Goal: Obtain resource: Download file/media

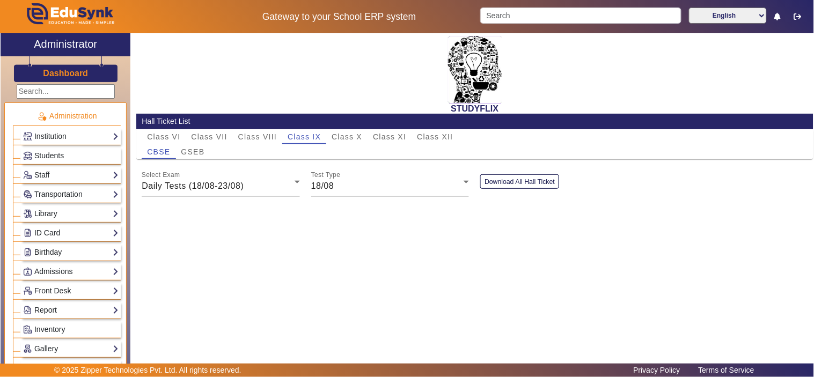
scroll to position [467, 0]
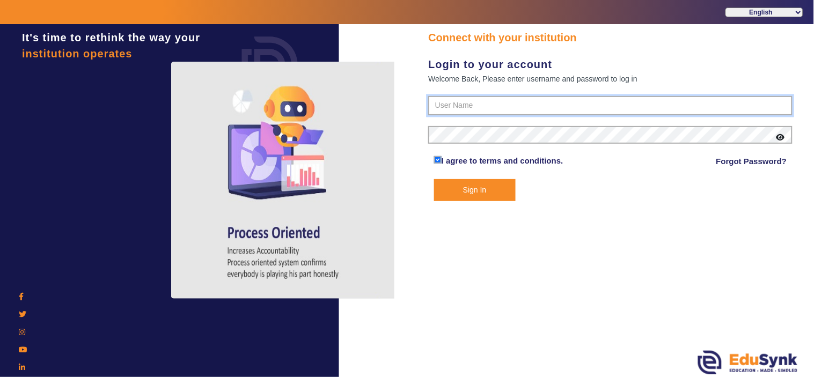
type input "9950605811"
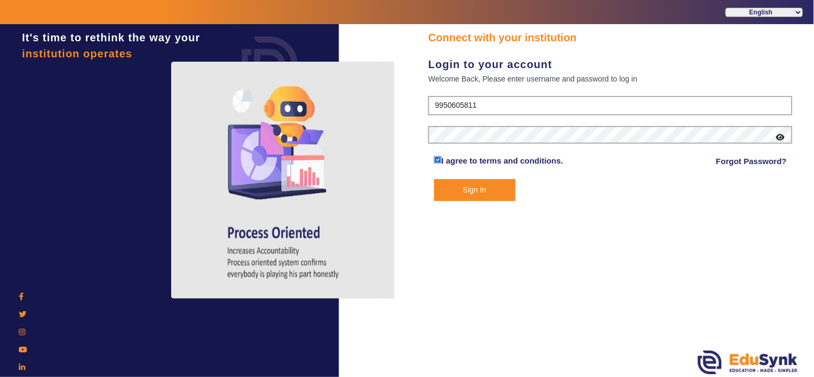
click at [481, 183] on button "Sign In" at bounding box center [475, 190] width 82 height 22
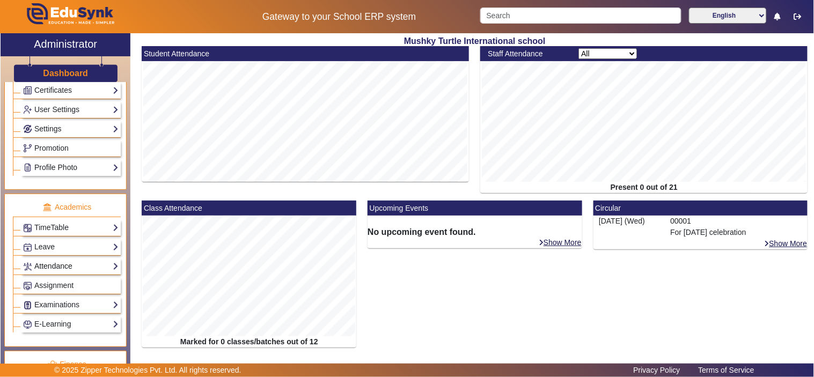
scroll to position [298, 0]
click at [69, 303] on link "Examinations" at bounding box center [70, 304] width 95 height 12
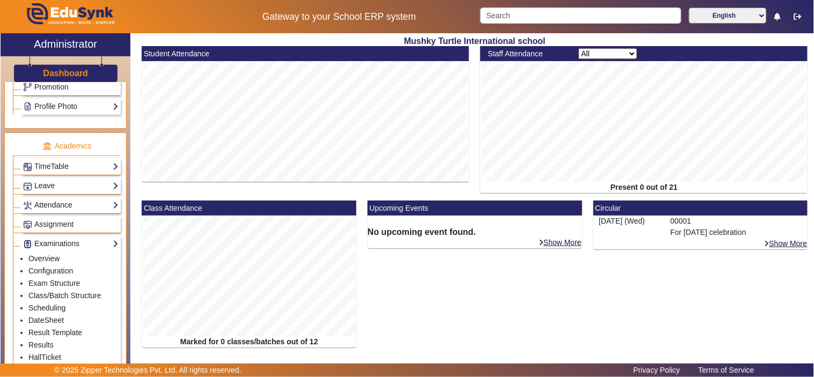
scroll to position [398, 0]
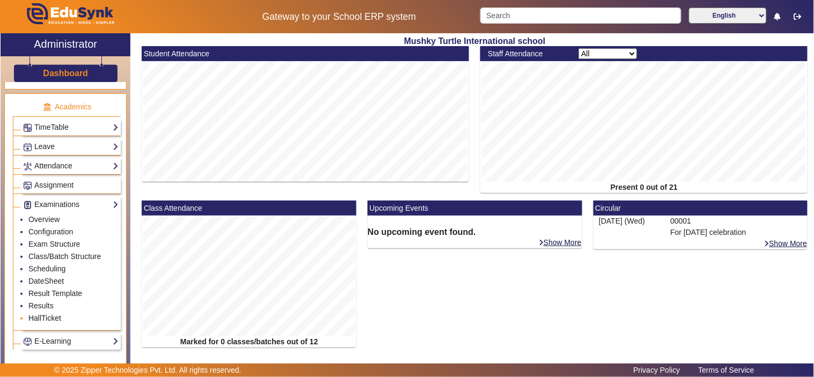
click at [49, 319] on link "HallTicket" at bounding box center [44, 318] width 33 height 9
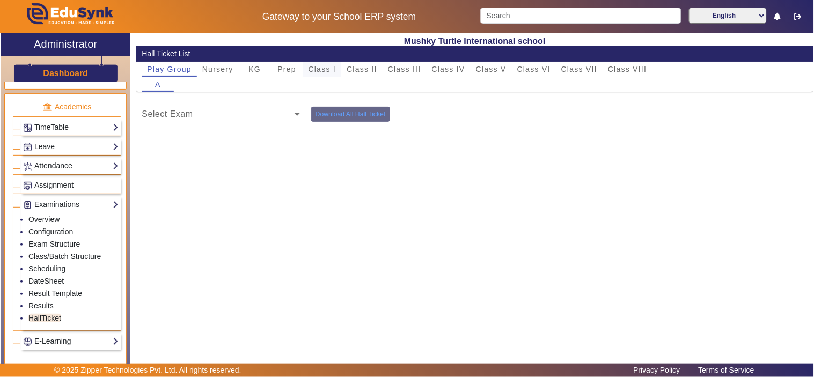
click at [330, 69] on span "Class I" at bounding box center [322, 69] width 28 height 8
click at [294, 105] on div "Select Exam" at bounding box center [221, 114] width 158 height 30
click at [281, 117] on span at bounding box center [218, 118] width 153 height 13
click at [352, 71] on span "Class II" at bounding box center [362, 69] width 31 height 8
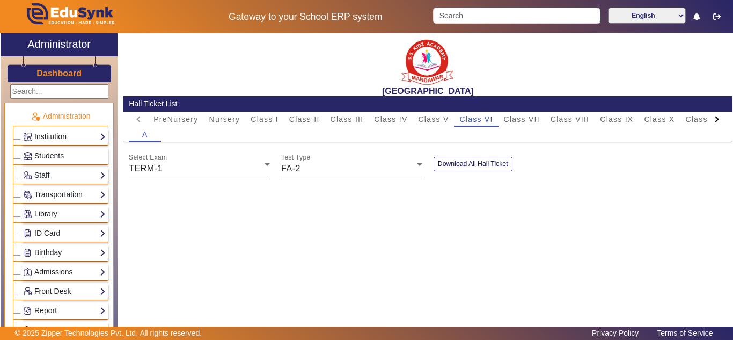
scroll to position [536, 0]
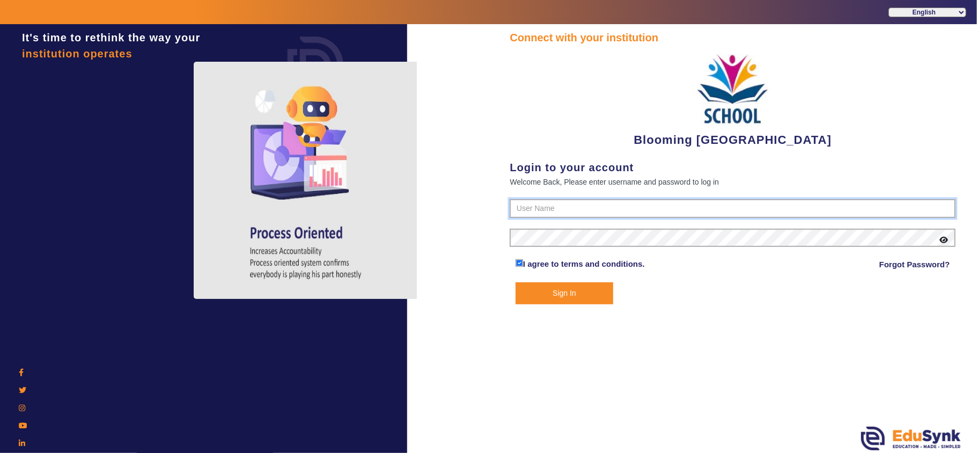
type input "4141419999"
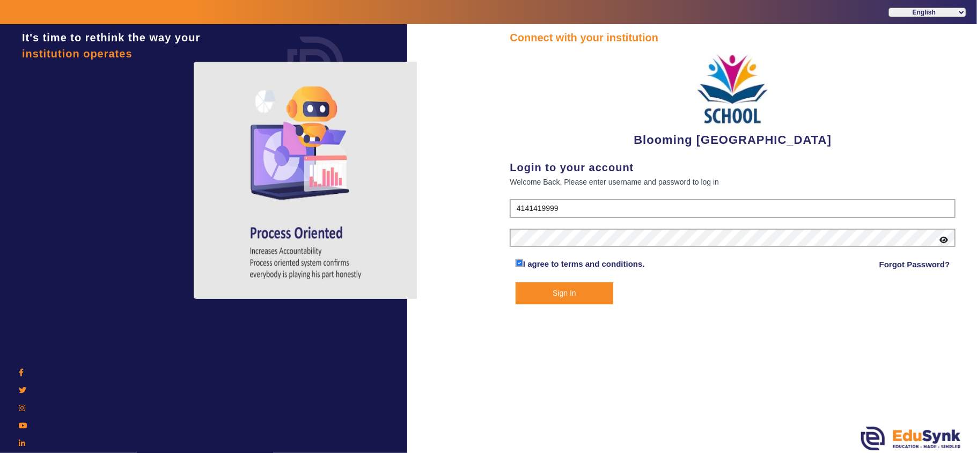
click at [554, 290] on button "Sign In" at bounding box center [565, 293] width 98 height 22
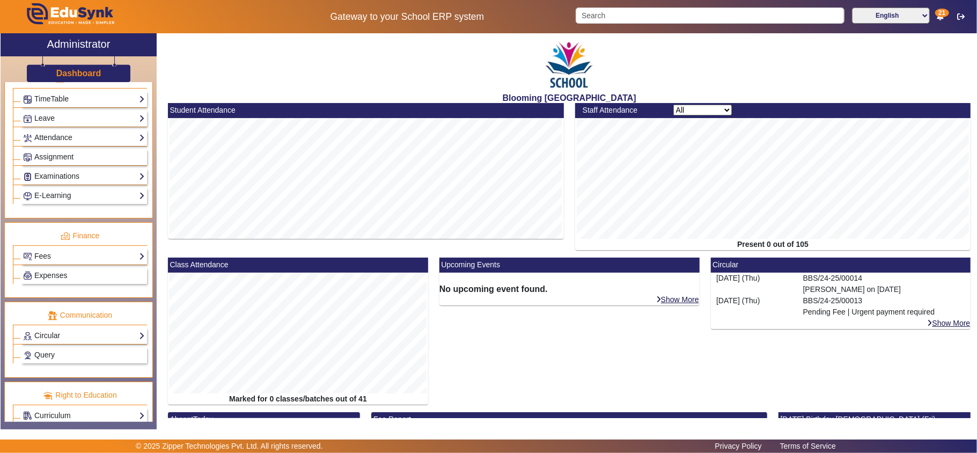
scroll to position [458, 0]
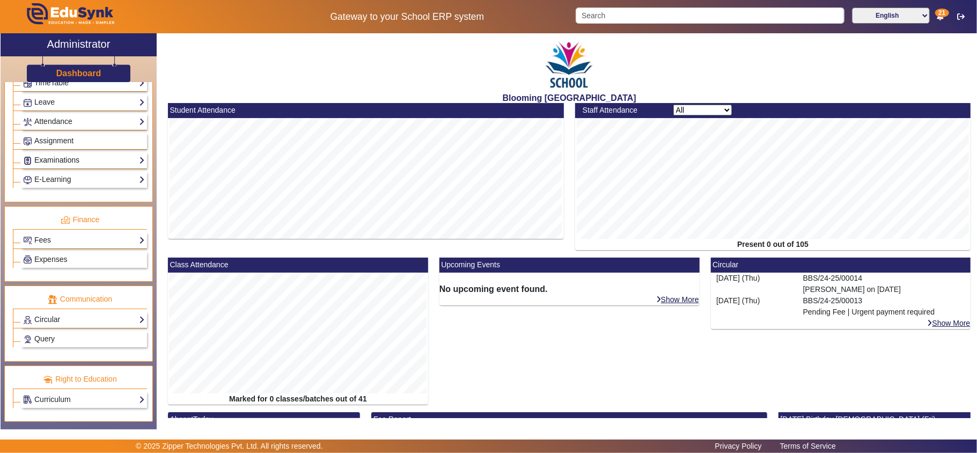
click at [84, 157] on link "Examinations" at bounding box center [84, 160] width 122 height 12
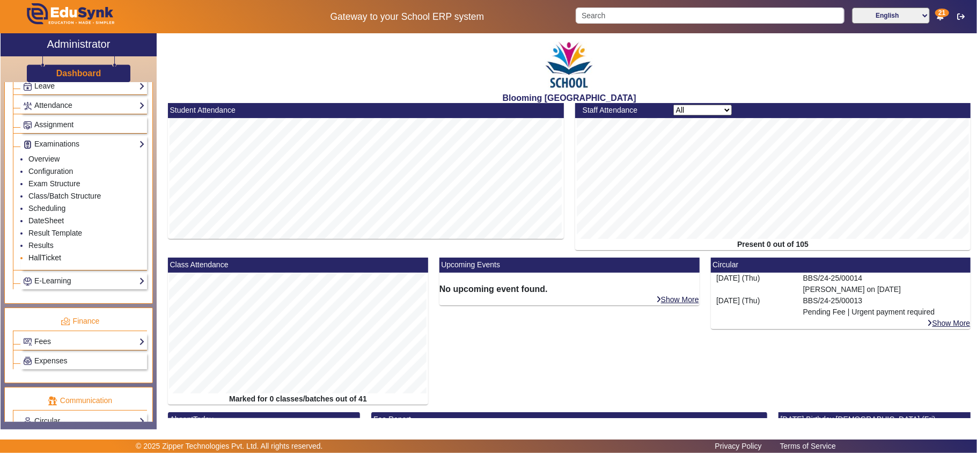
click at [50, 262] on link "HallTicket" at bounding box center [44, 257] width 33 height 9
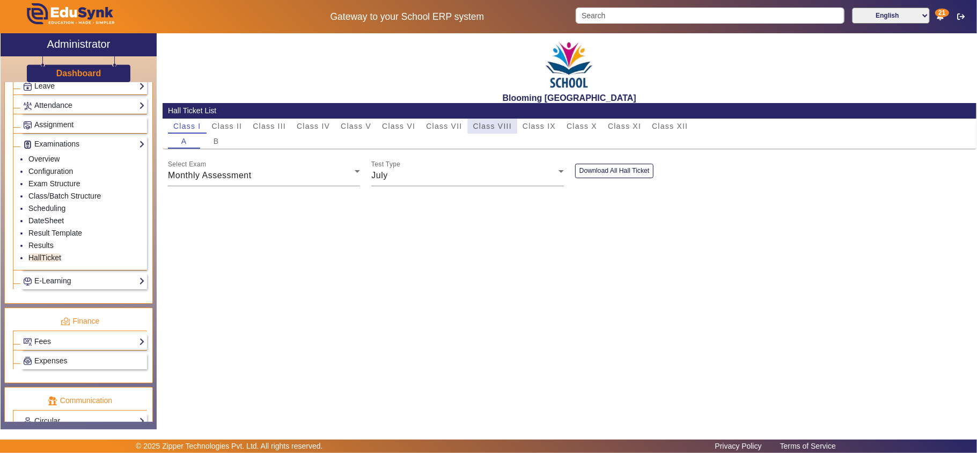
click at [492, 123] on span "Class VIII" at bounding box center [492, 126] width 39 height 8
click at [347, 178] on div "Monthly Assessment" at bounding box center [261, 175] width 187 height 13
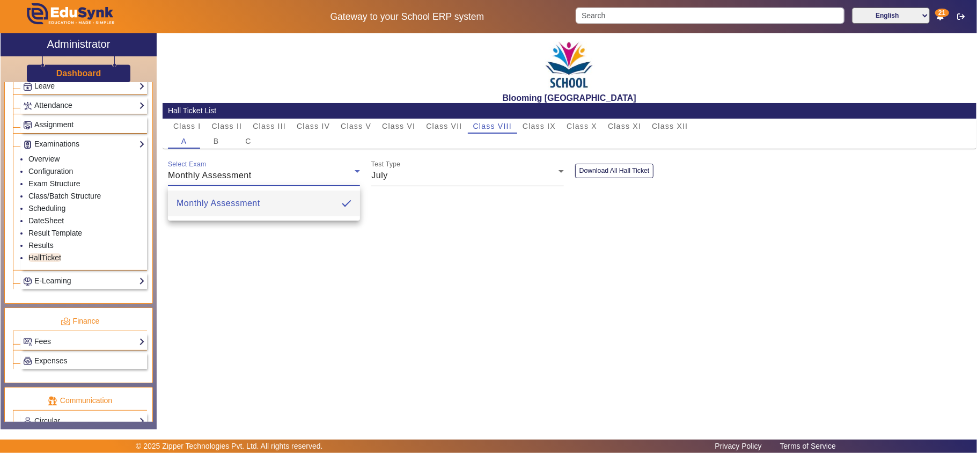
click at [432, 177] on div at bounding box center [488, 226] width 977 height 453
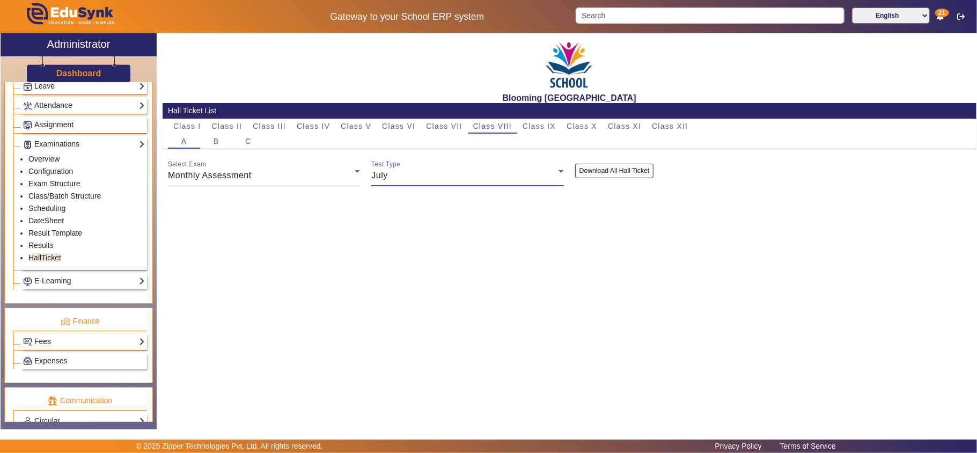
click at [432, 177] on div "July" at bounding box center [464, 175] width 187 height 13
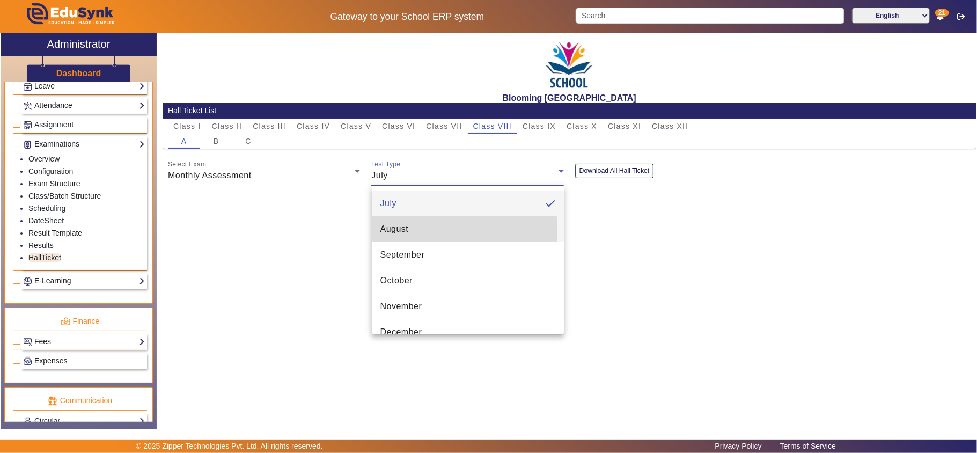
click at [432, 230] on mat-option "August" at bounding box center [468, 229] width 192 height 26
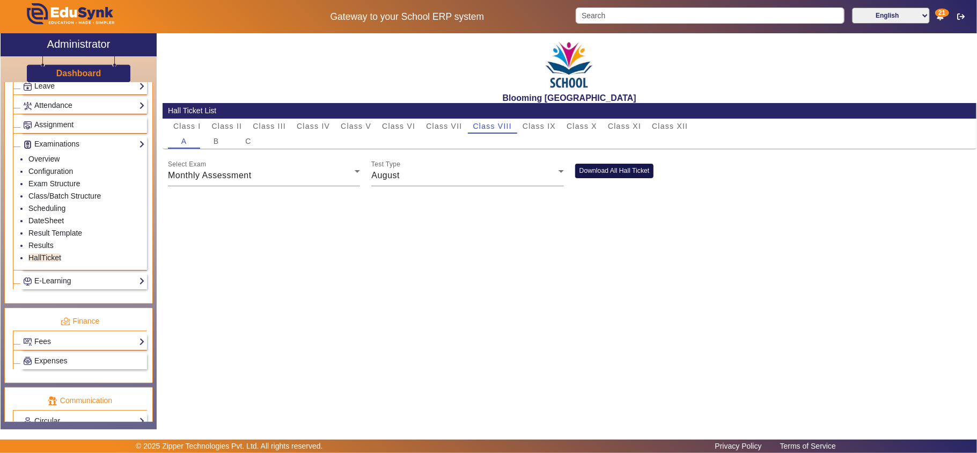
click at [616, 167] on button "Download All Hall Ticket" at bounding box center [614, 171] width 79 height 14
